Goal: Check status: Check status

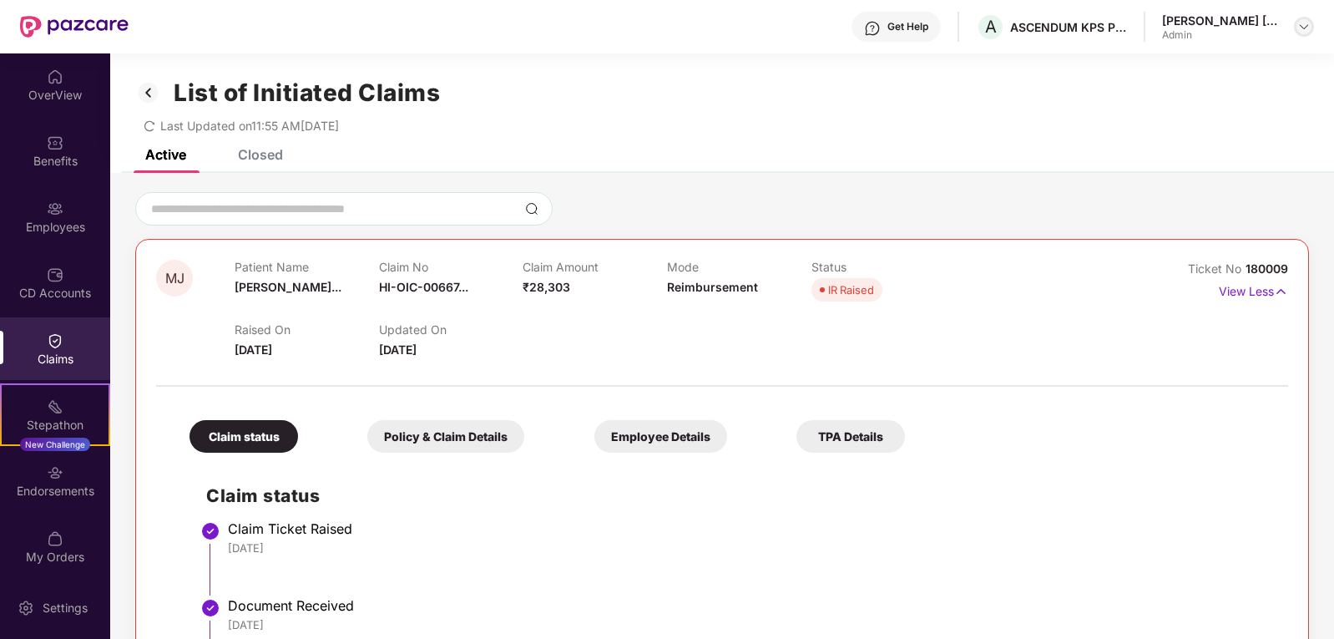
click at [1305, 28] on img at bounding box center [1304, 26] width 13 height 13
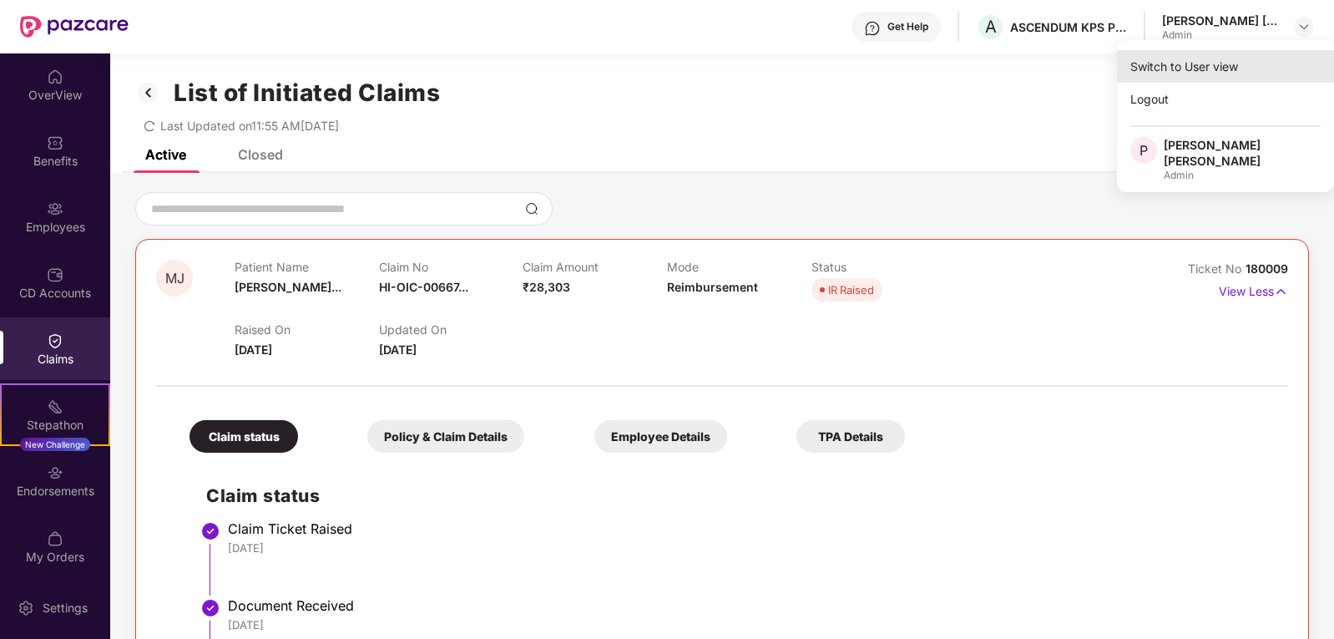
click at [1186, 68] on div "Switch to User view" at bounding box center [1225, 66] width 217 height 33
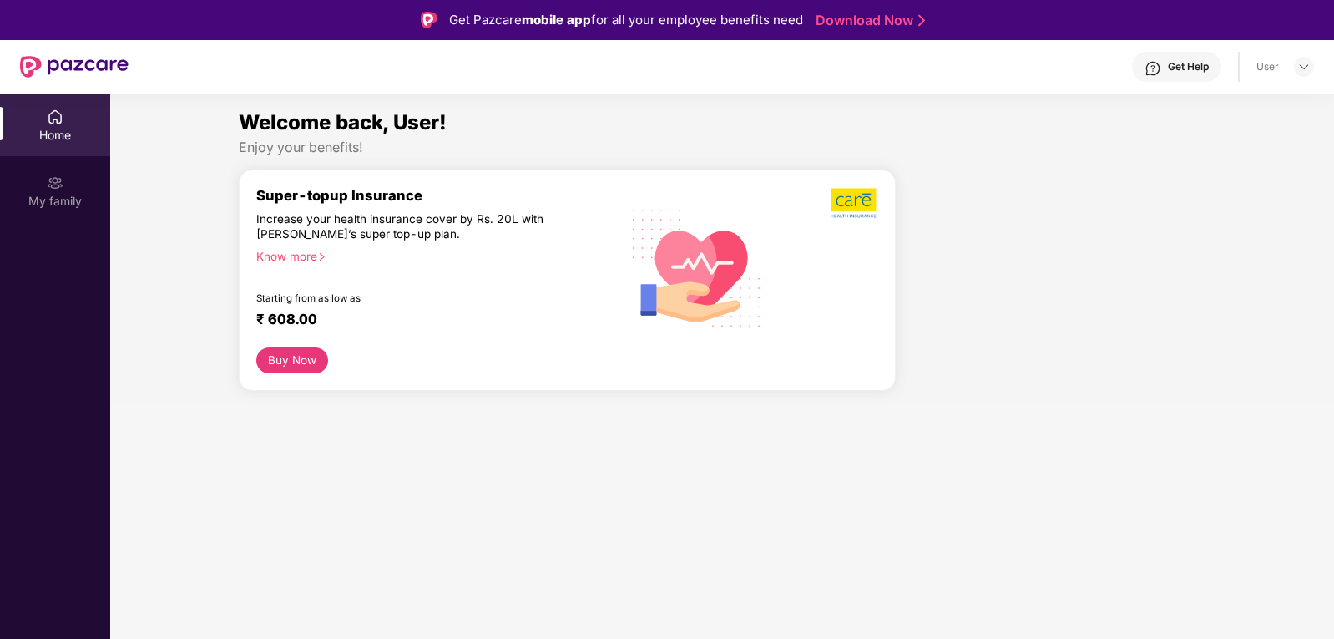
click at [175, 201] on div "Welcome back, User! Enjoy your benefits! Super-topup Insurance Increase your he…" at bounding box center [722, 255] width 1237 height 297
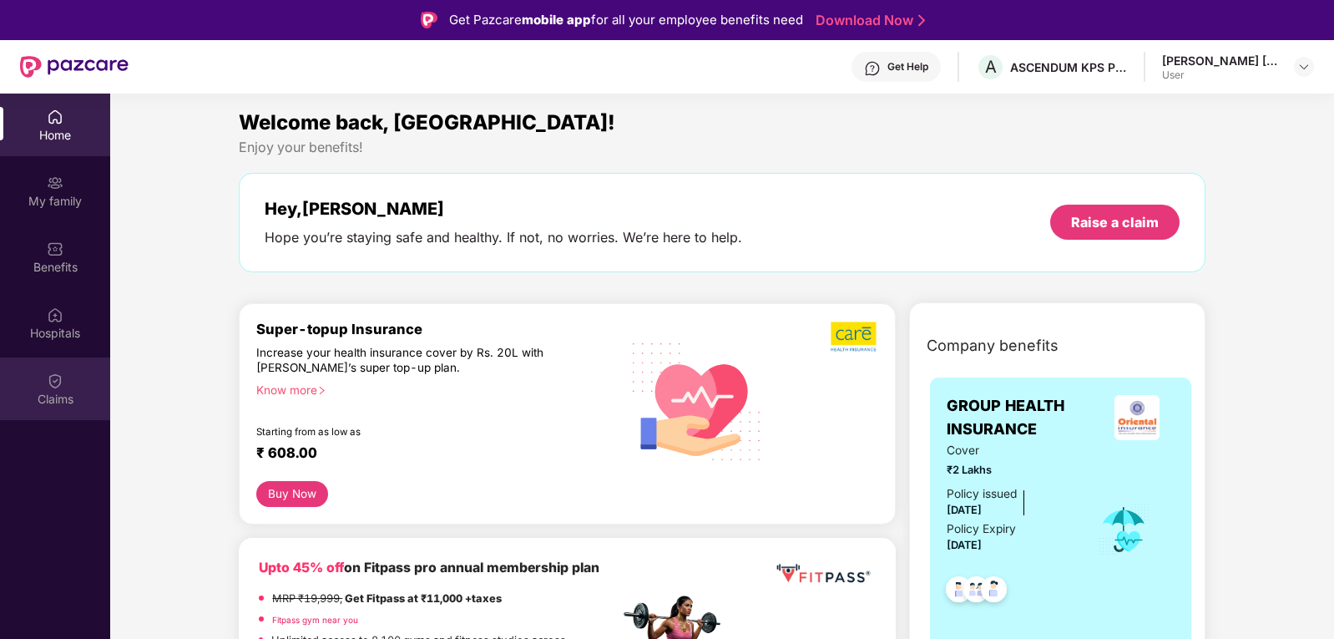
click at [58, 382] on img at bounding box center [55, 380] width 17 height 17
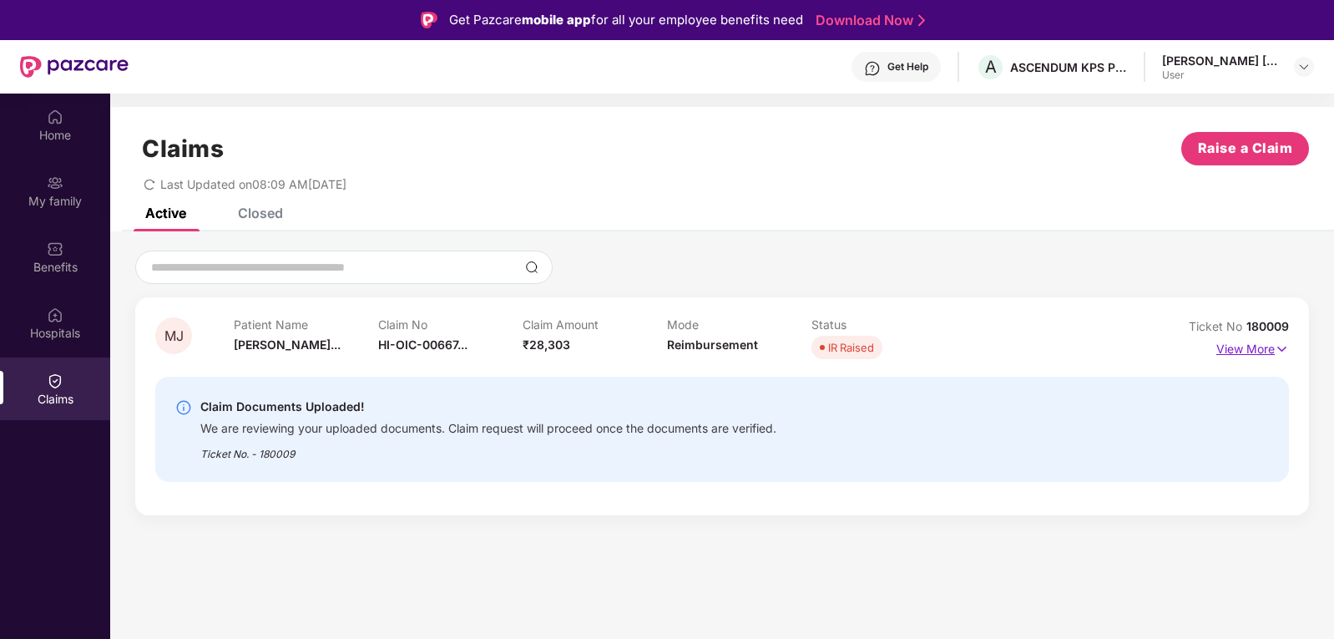
click at [1278, 345] on img at bounding box center [1282, 349] width 14 height 18
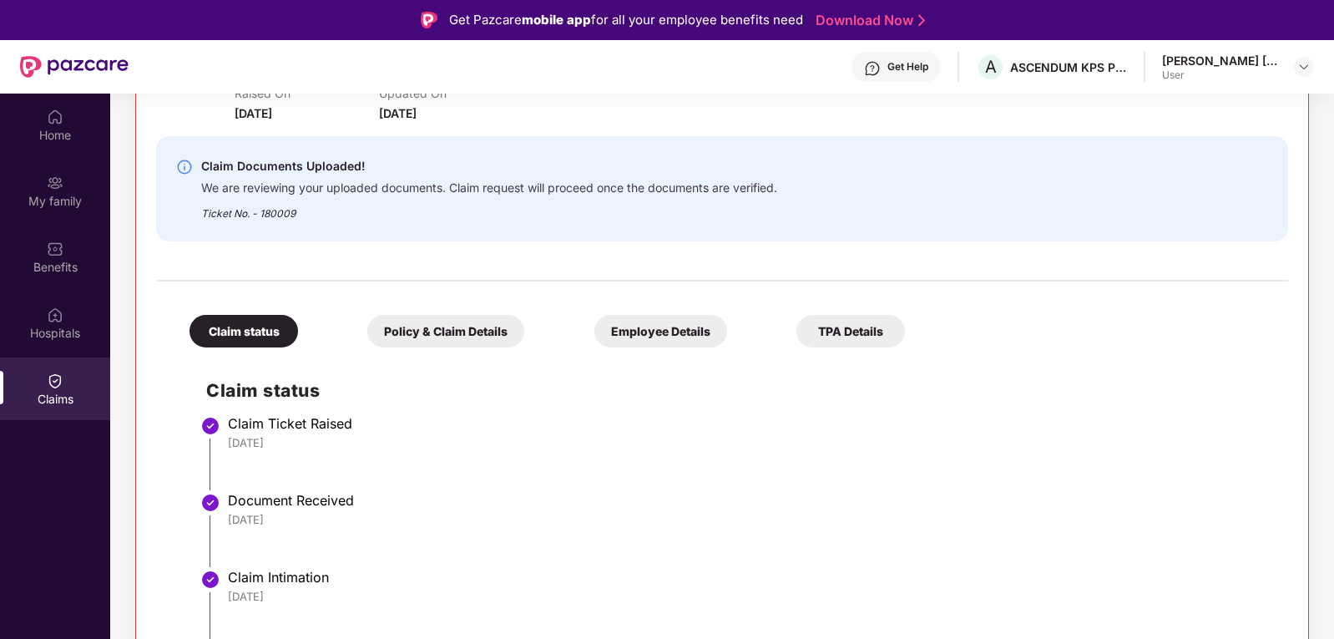
scroll to position [368, 0]
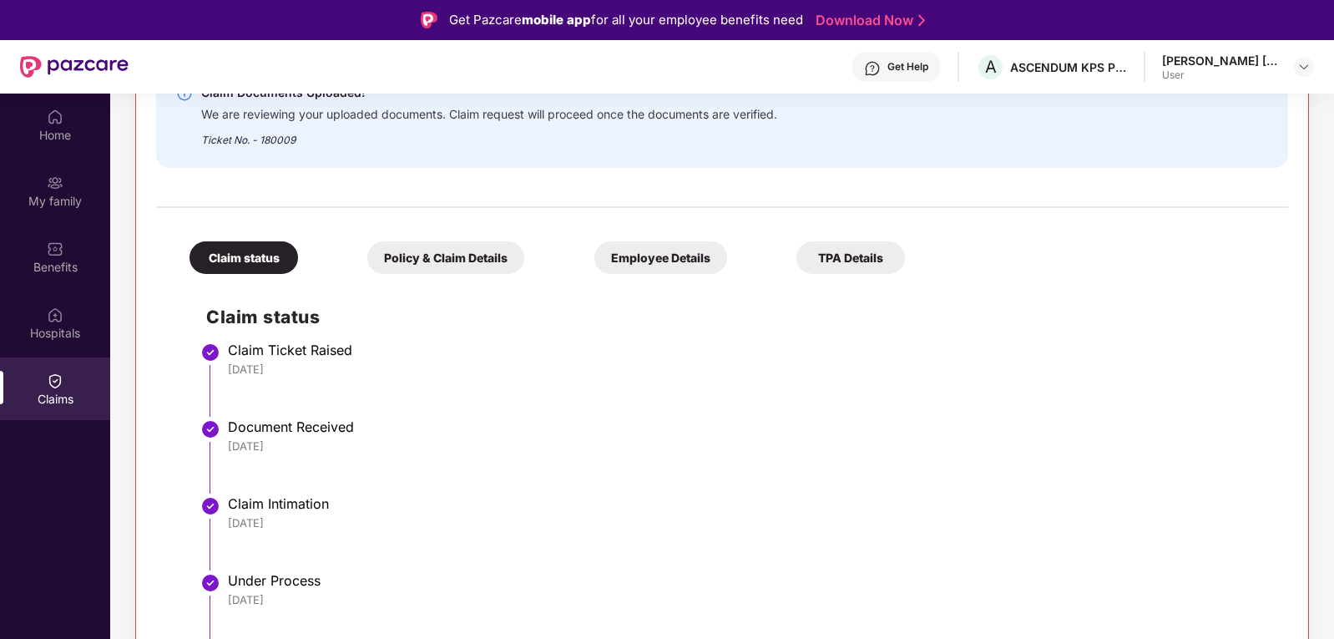
click at [428, 427] on div "Document Received" at bounding box center [750, 426] width 1044 height 17
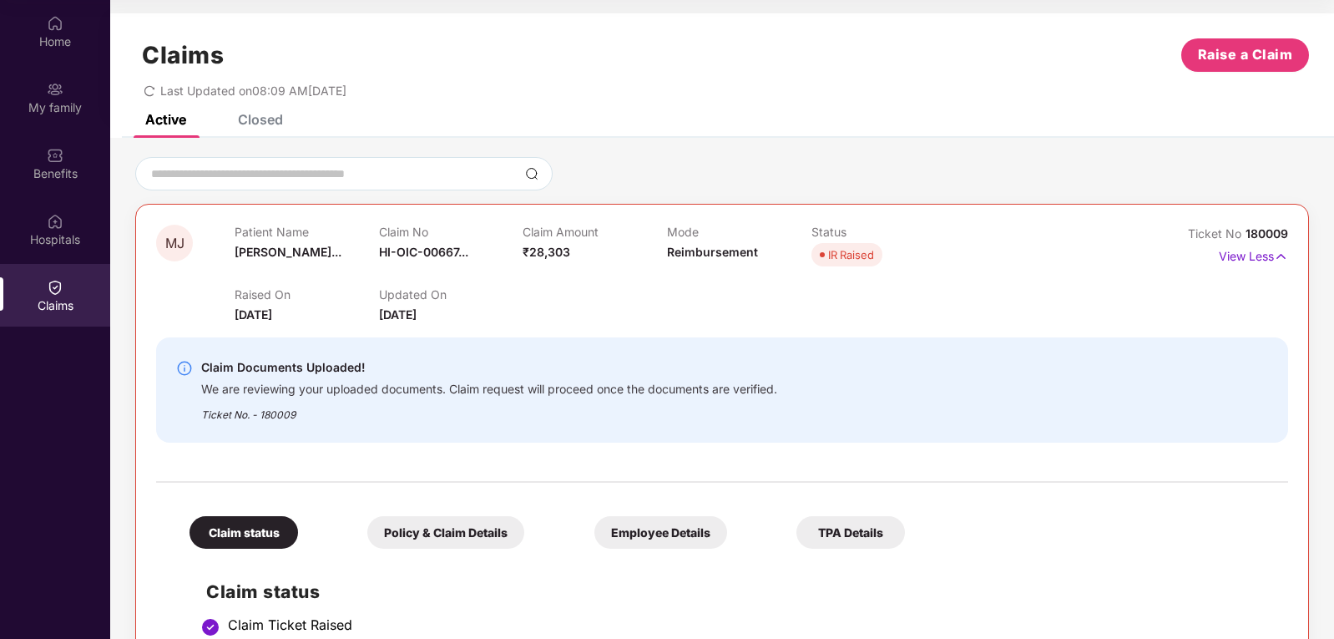
scroll to position [0, 0]
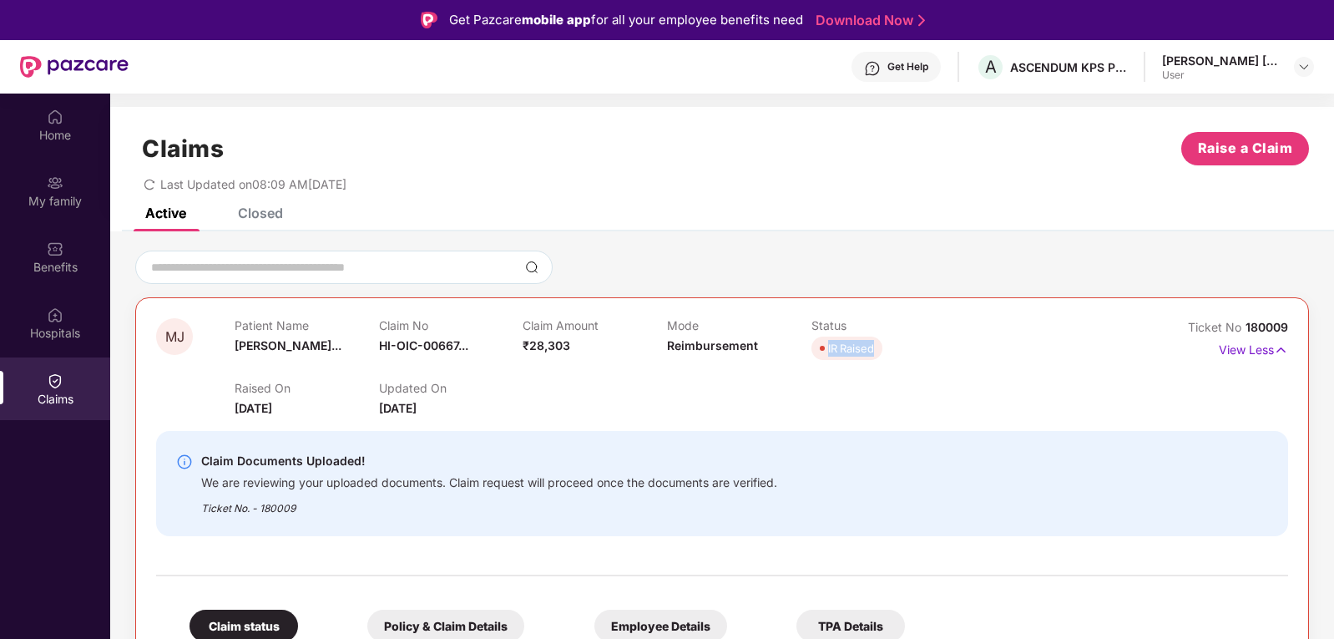
drag, startPoint x: 828, startPoint y: 352, endPoint x: 876, endPoint y: 349, distance: 47.7
click at [876, 349] on span "IR Raised" at bounding box center [847, 348] width 71 height 23
click at [874, 384] on div "Raised On [DATE] Updated On [DATE]" at bounding box center [667, 390] width 865 height 53
click at [1222, 56] on div "[PERSON_NAME] [PERSON_NAME]" at bounding box center [1220, 61] width 117 height 16
click at [1306, 65] on img at bounding box center [1304, 66] width 13 height 13
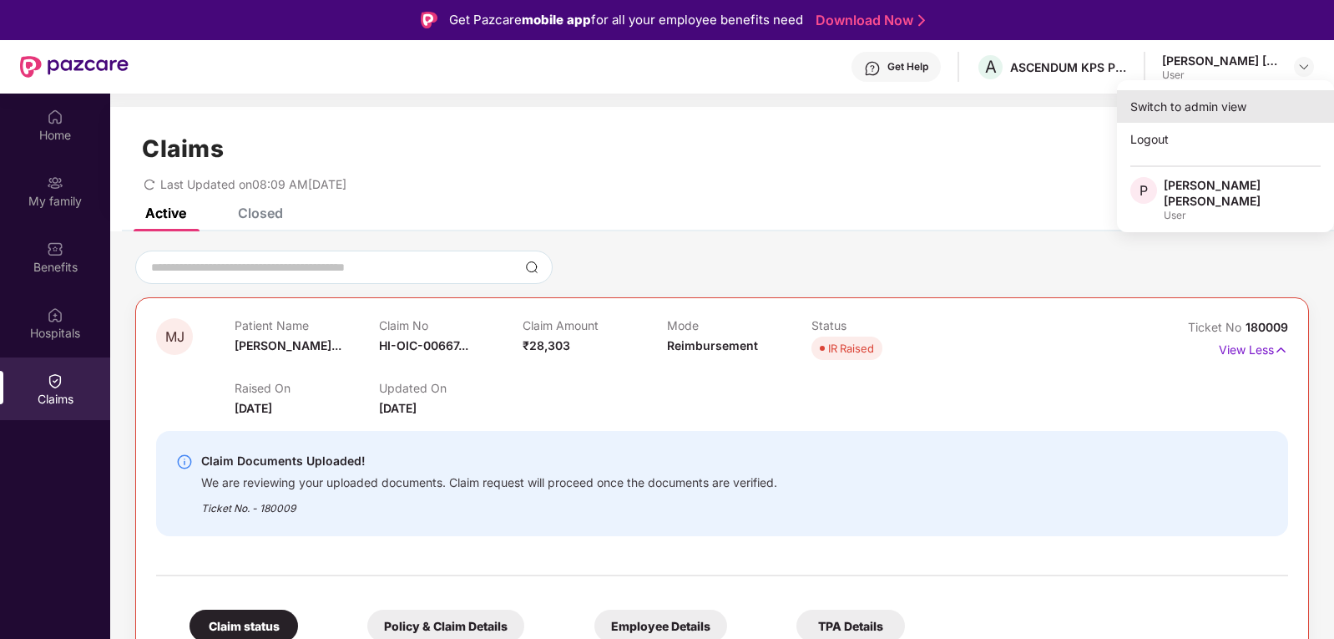
click at [1198, 106] on div "Switch to admin view" at bounding box center [1225, 106] width 217 height 33
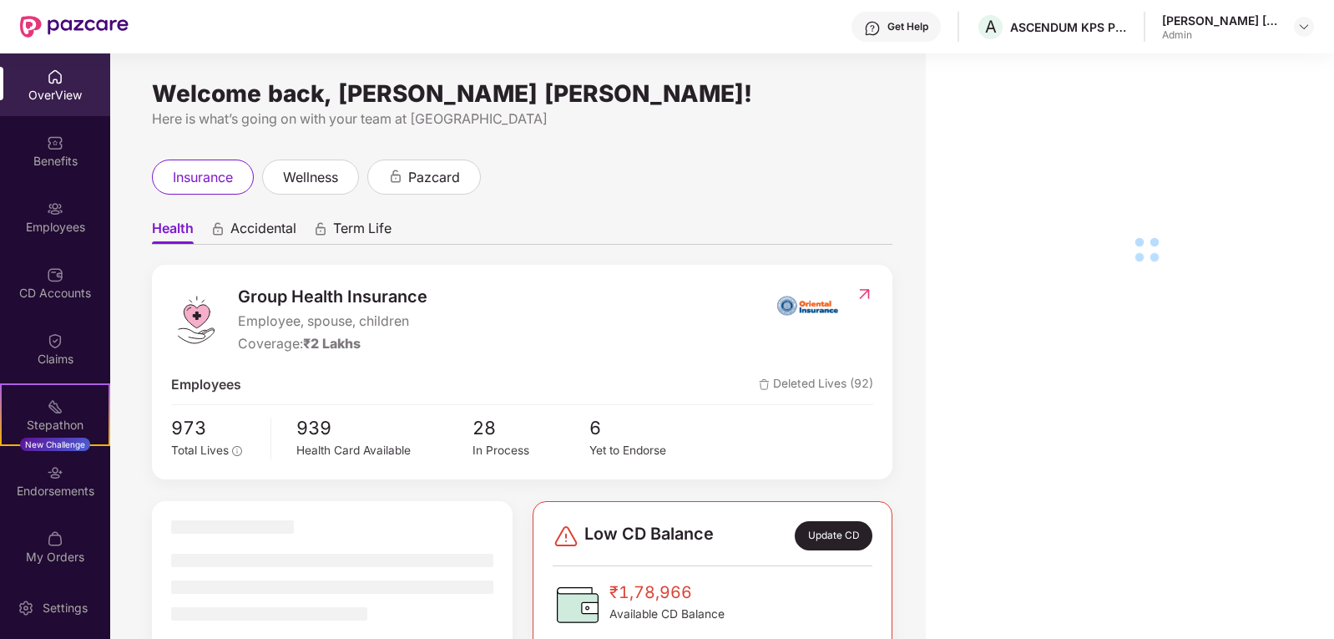
click at [63, 357] on div "Claims" at bounding box center [55, 359] width 110 height 17
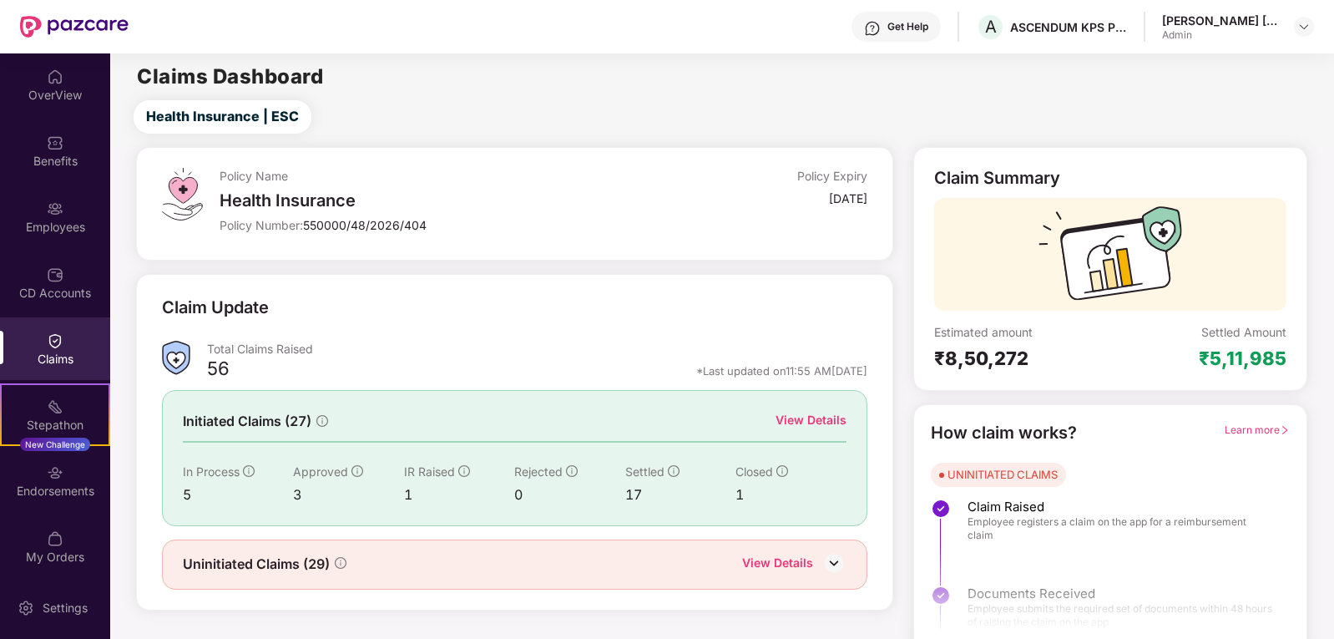
scroll to position [15, 0]
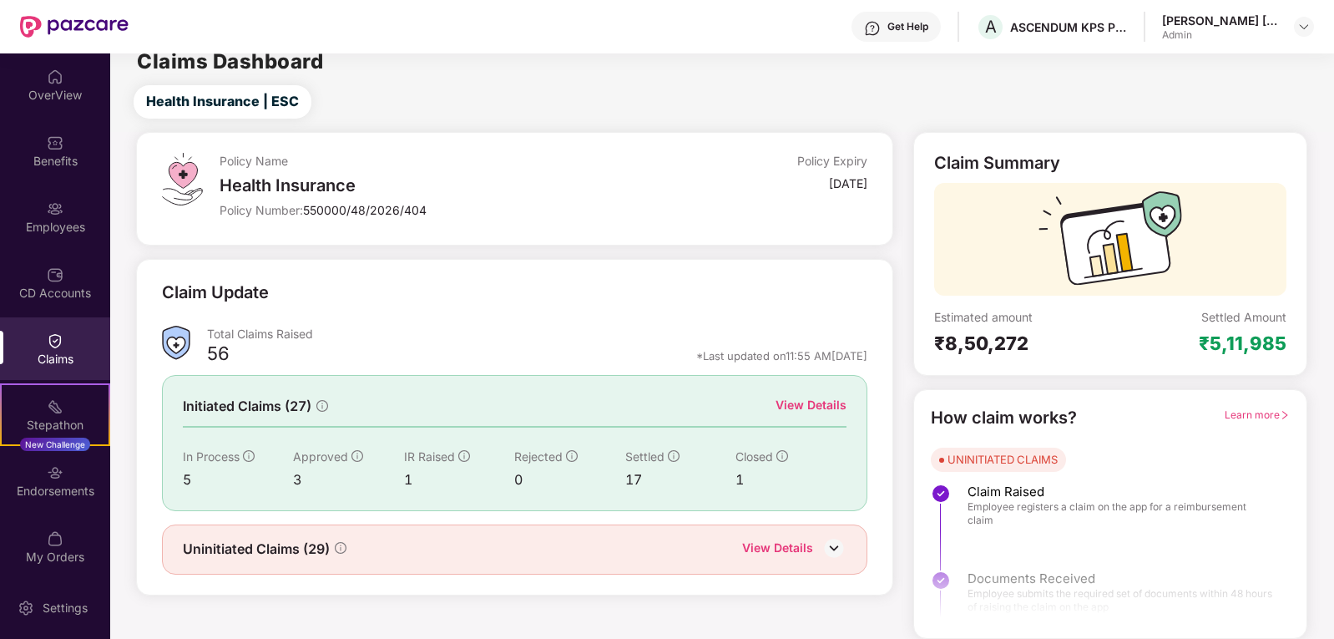
click at [208, 460] on span "In Process" at bounding box center [211, 456] width 57 height 14
click at [800, 405] on div "View Details" at bounding box center [811, 405] width 71 height 18
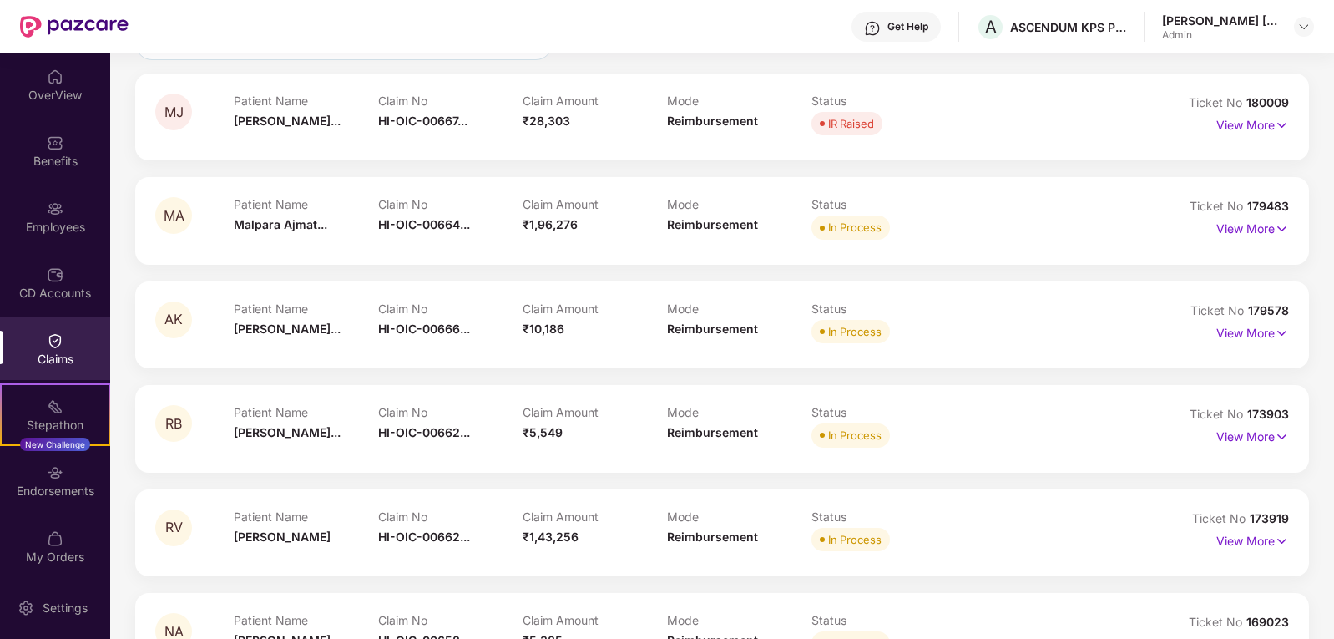
scroll to position [145, 0]
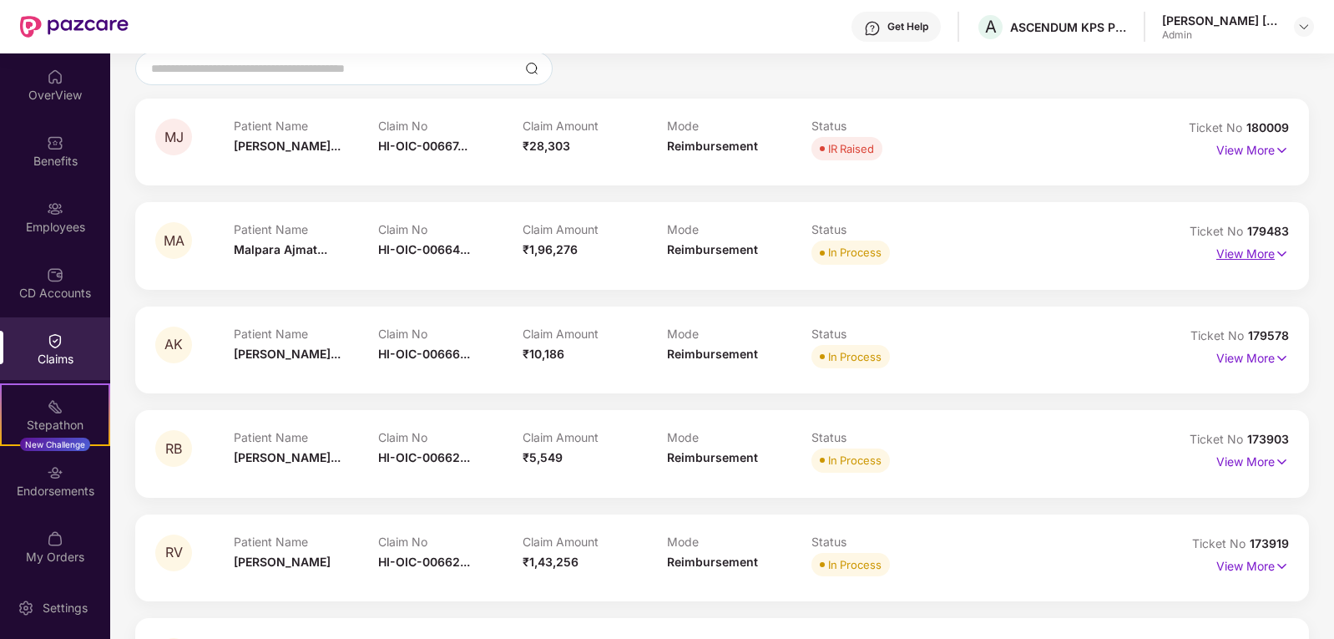
click at [1236, 259] on p "View More" at bounding box center [1253, 251] width 73 height 23
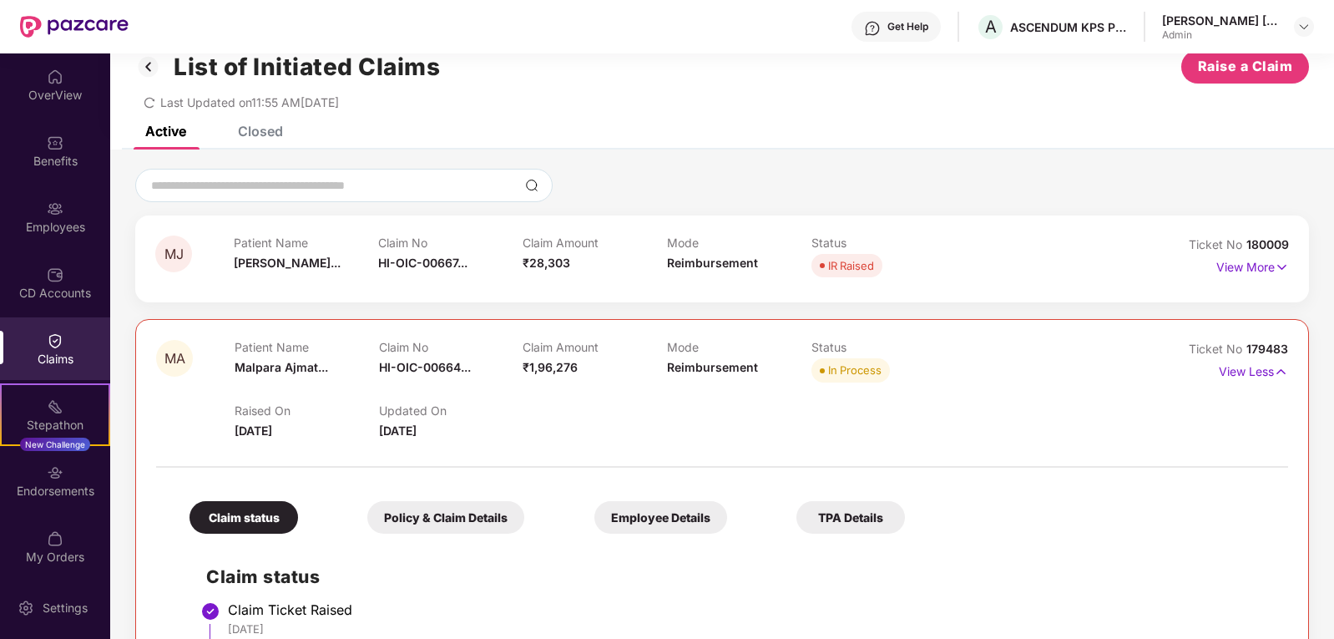
scroll to position [0, 0]
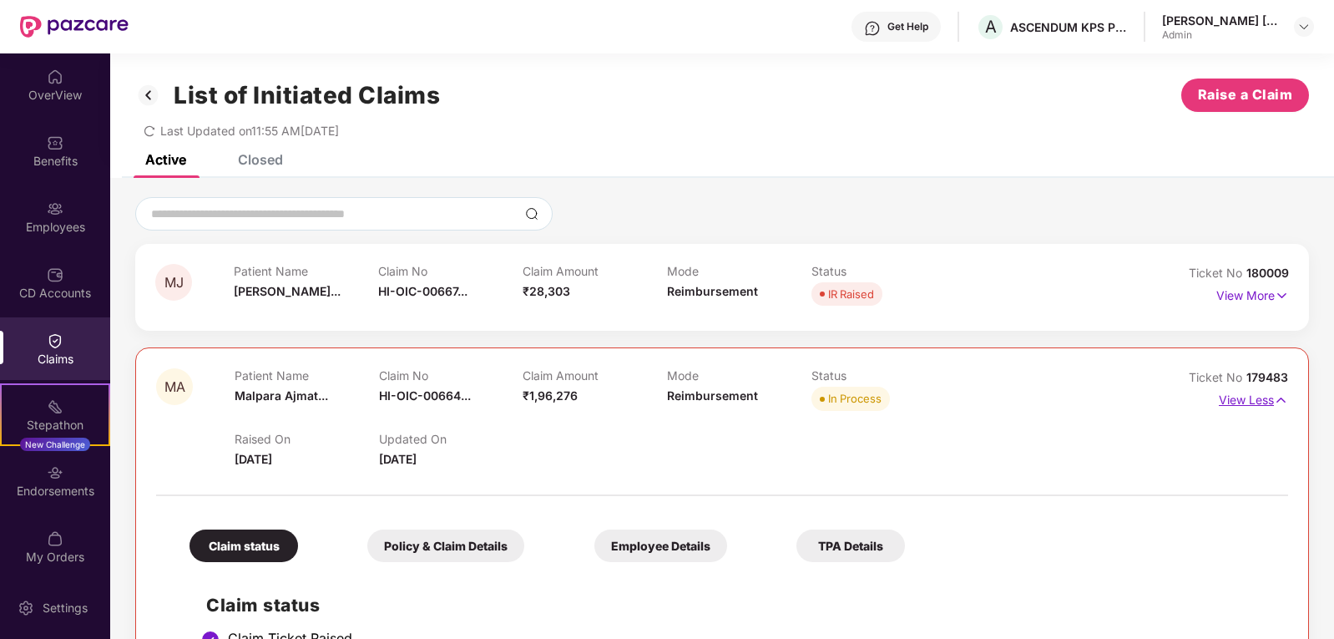
click at [1247, 398] on p "View Less" at bounding box center [1253, 398] width 69 height 23
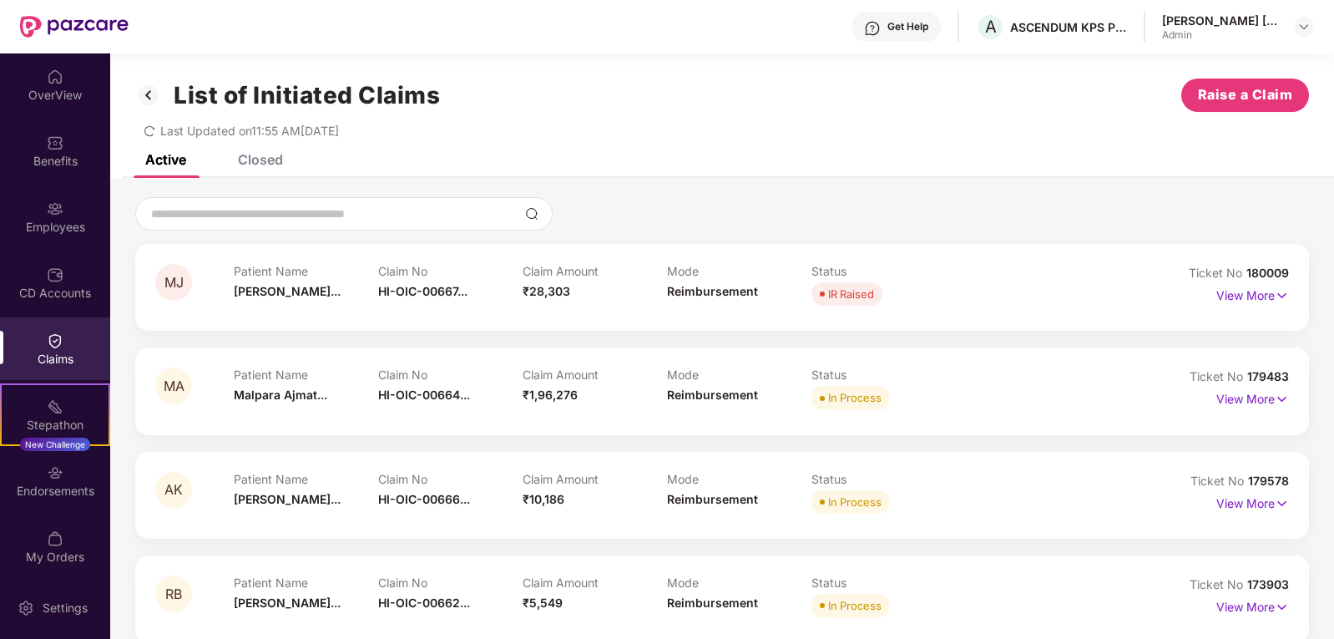
click at [271, 164] on div "Closed" at bounding box center [260, 159] width 45 height 17
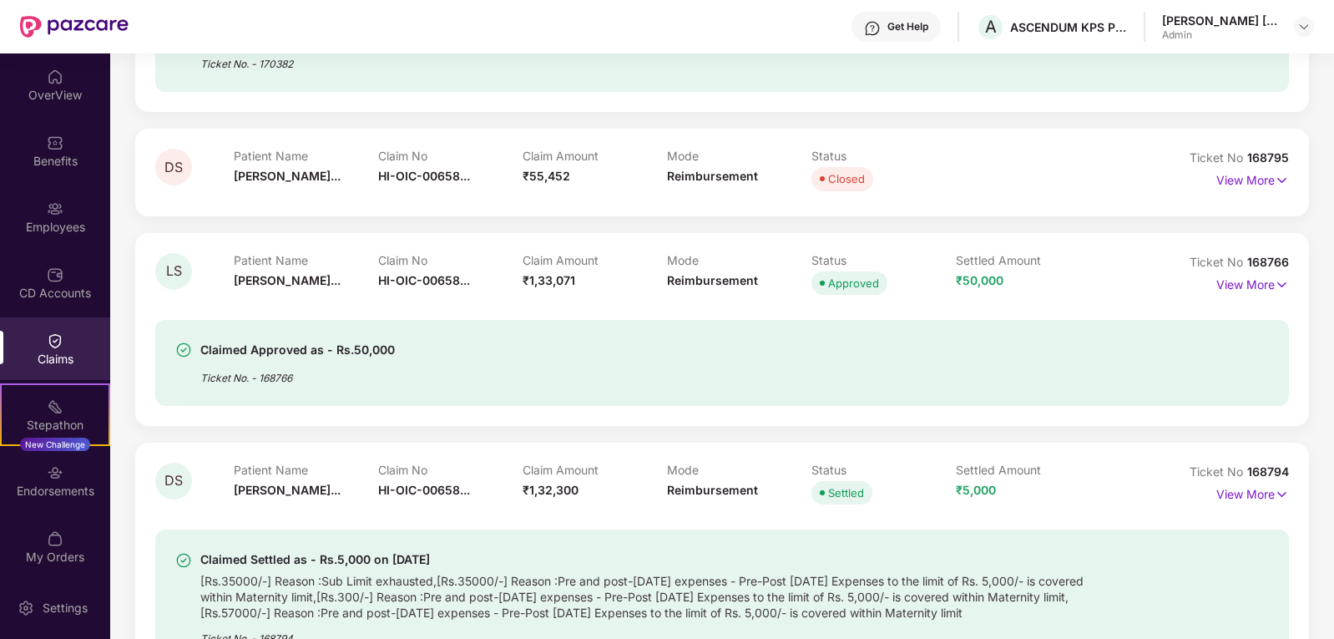
scroll to position [1253, 0]
click at [1252, 285] on p "View More" at bounding box center [1253, 281] width 73 height 23
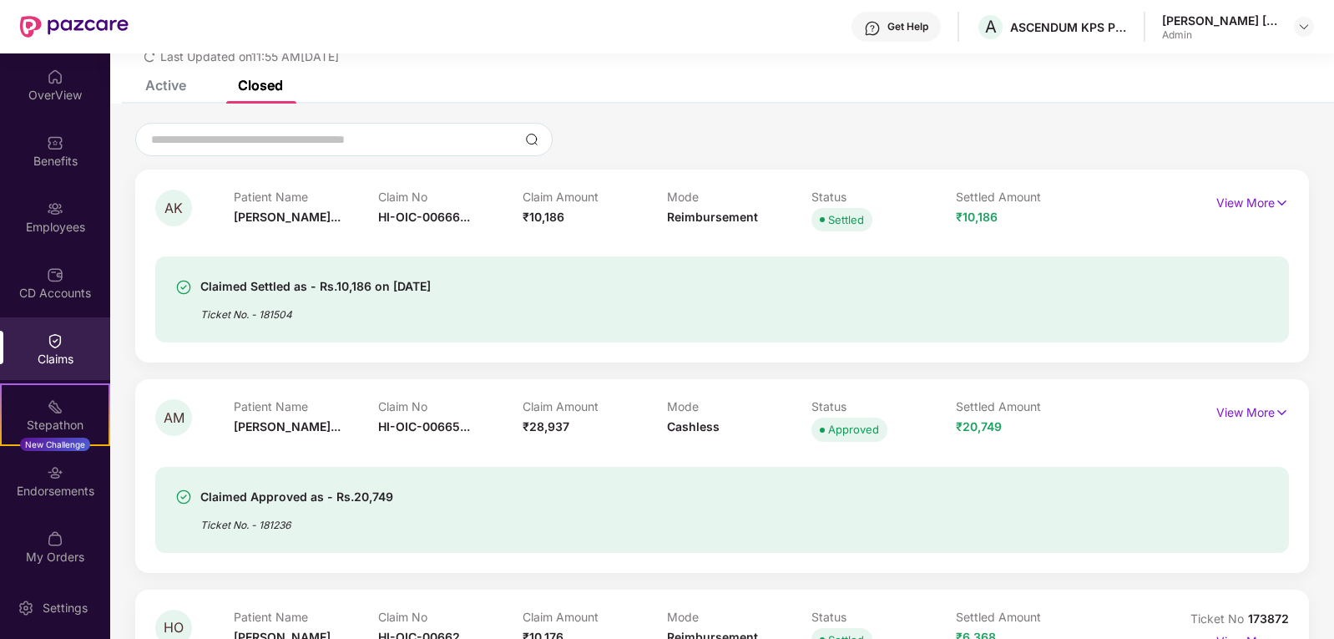
scroll to position [0, 0]
